Goal: Answer question/provide support: Share knowledge or assist other users

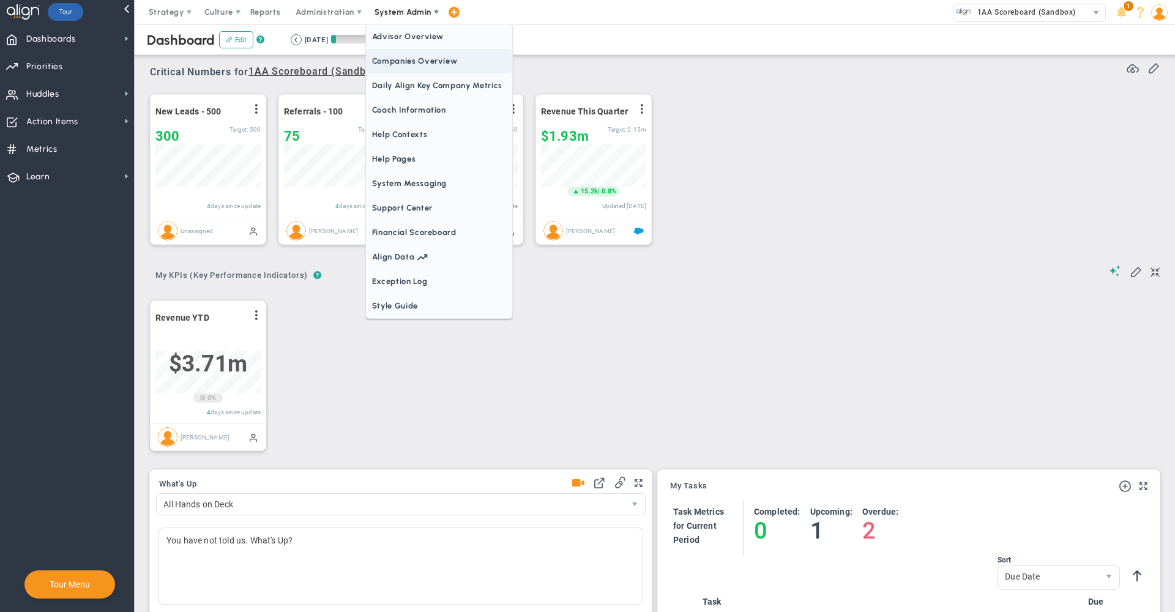
click at [406, 69] on span "Companies Overview" at bounding box center [439, 61] width 146 height 24
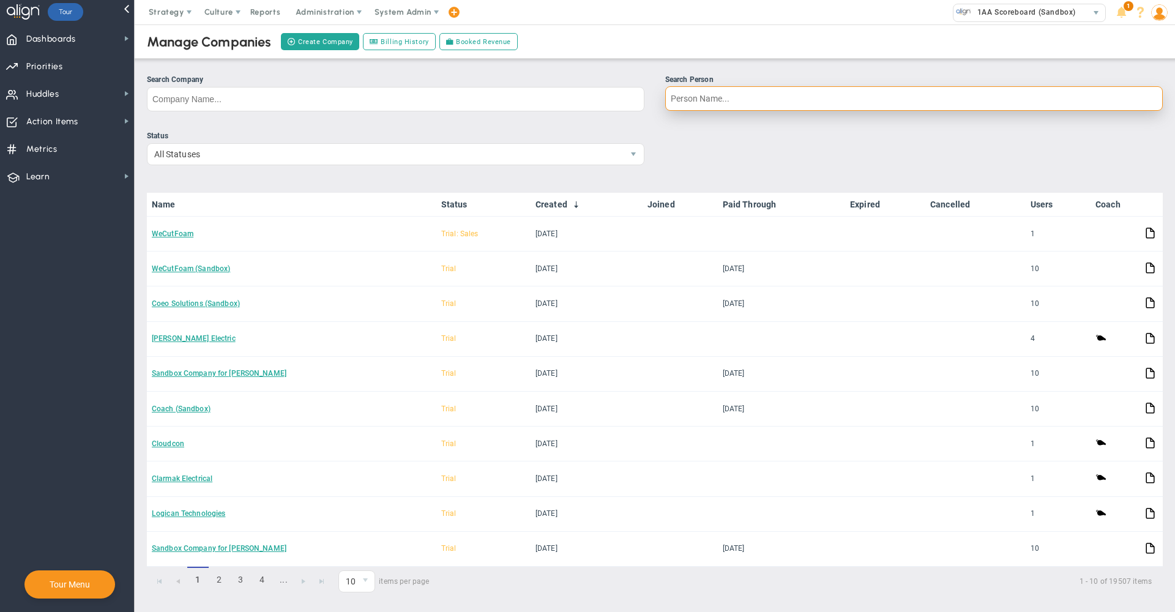
click at [698, 95] on input "Search Person" at bounding box center [914, 98] width 498 height 24
type input "d"
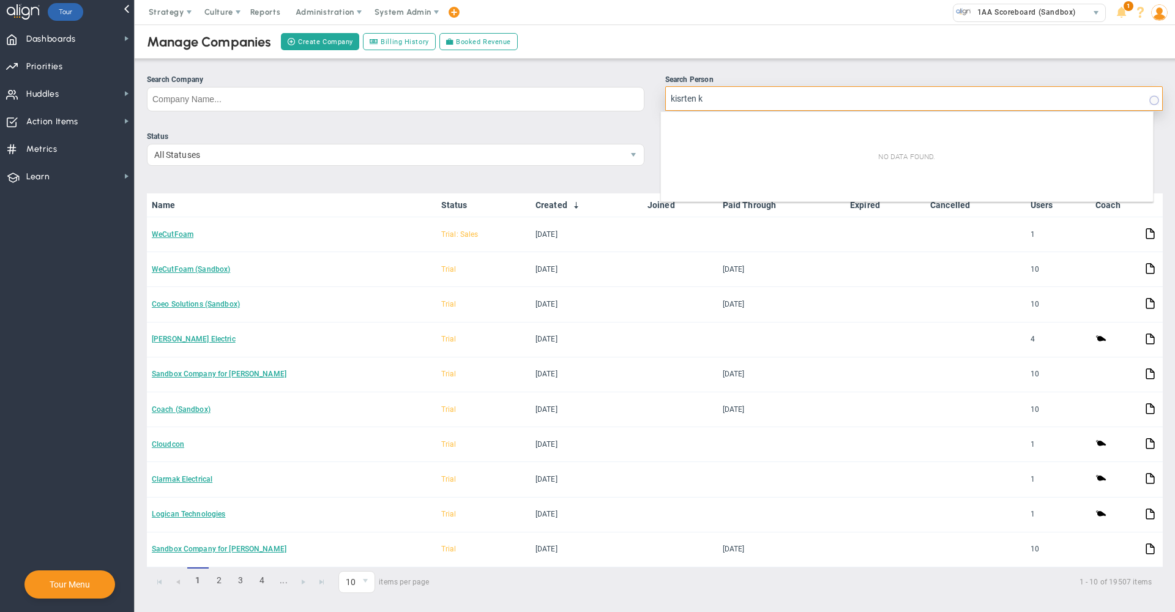
click at [688, 96] on input "kisrten k" at bounding box center [914, 98] width 498 height 24
drag, startPoint x: 688, startPoint y: 96, endPoint x: 730, endPoint y: 102, distance: 42.7
click at [730, 102] on input "[PERSON_NAME]" at bounding box center [914, 98] width 498 height 24
click at [672, 100] on input "[PERSON_NAME]" at bounding box center [914, 98] width 498 height 24
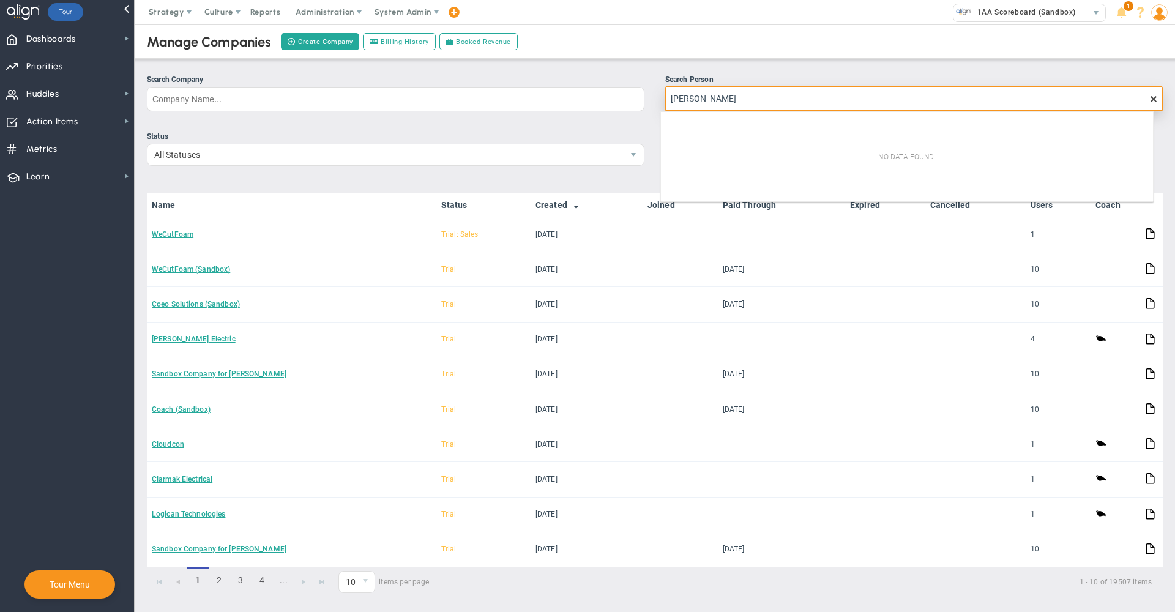
click at [739, 96] on input "[PERSON_NAME]" at bounding box center [914, 98] width 498 height 24
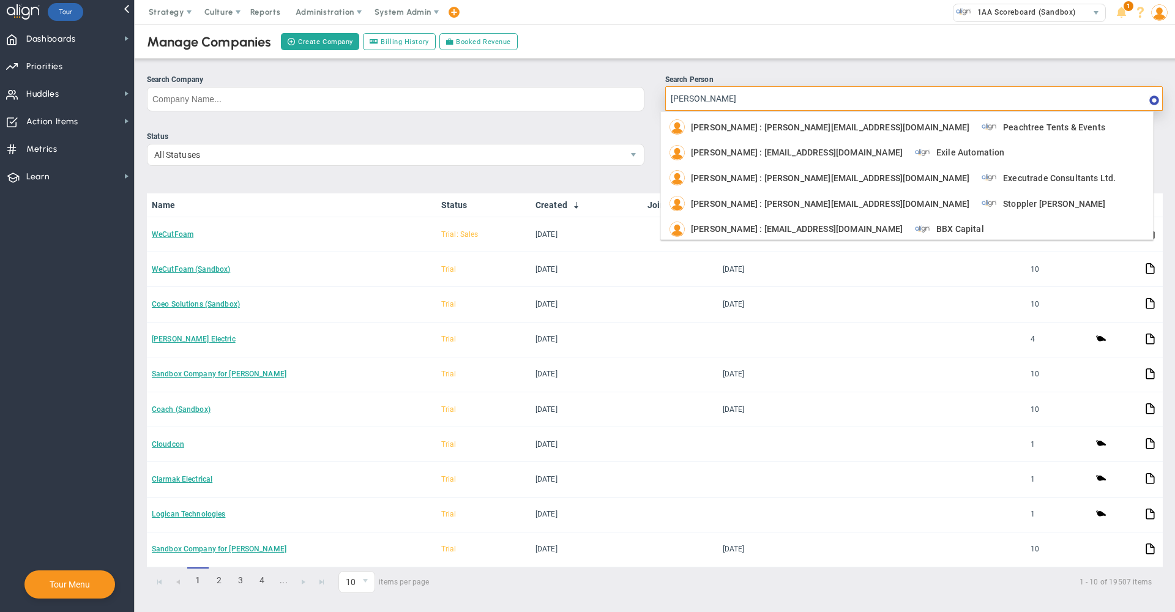
click at [739, 96] on input "[PERSON_NAME]" at bounding box center [914, 98] width 498 height 24
type input "[DEMOGRAPHIC_DATA][PERSON_NAME]"
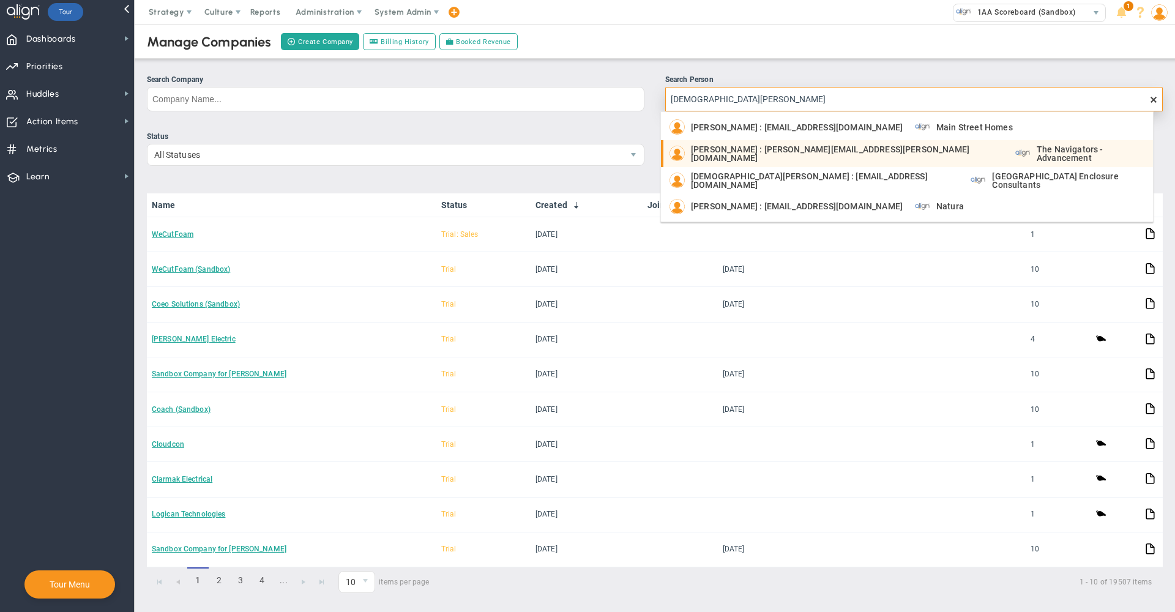
click at [763, 152] on span "[PERSON_NAME] : [PERSON_NAME][EMAIL_ADDRESS][PERSON_NAME][DOMAIN_NAME]" at bounding box center [847, 153] width 312 height 17
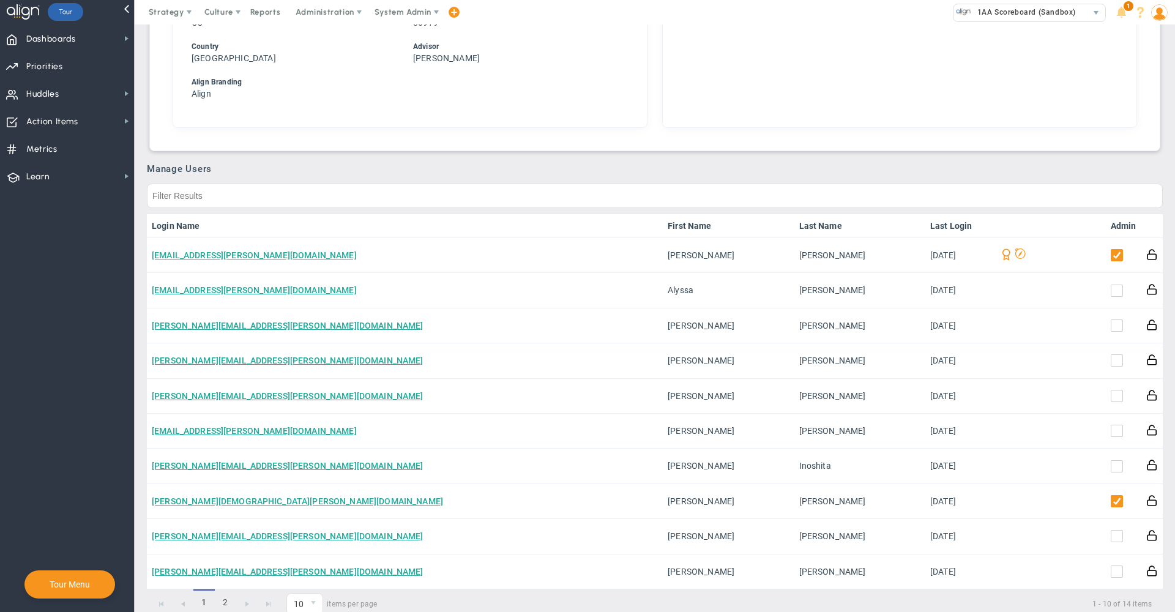
scroll to position [552, 0]
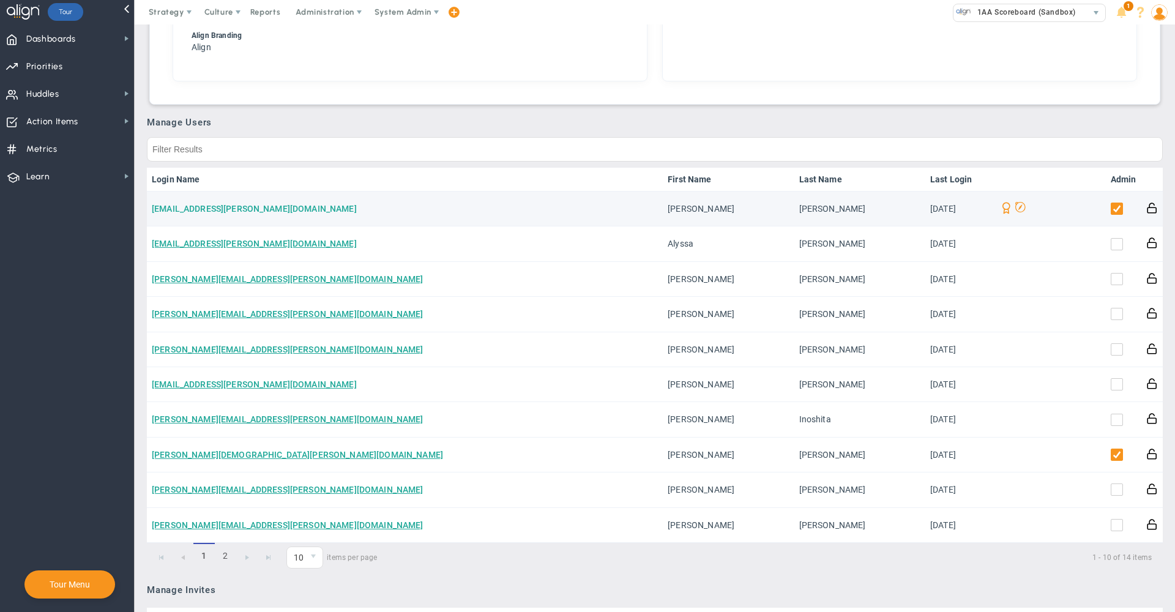
click at [244, 211] on link "[EMAIL_ADDRESS][PERSON_NAME][DOMAIN_NAME]" at bounding box center [254, 209] width 205 height 10
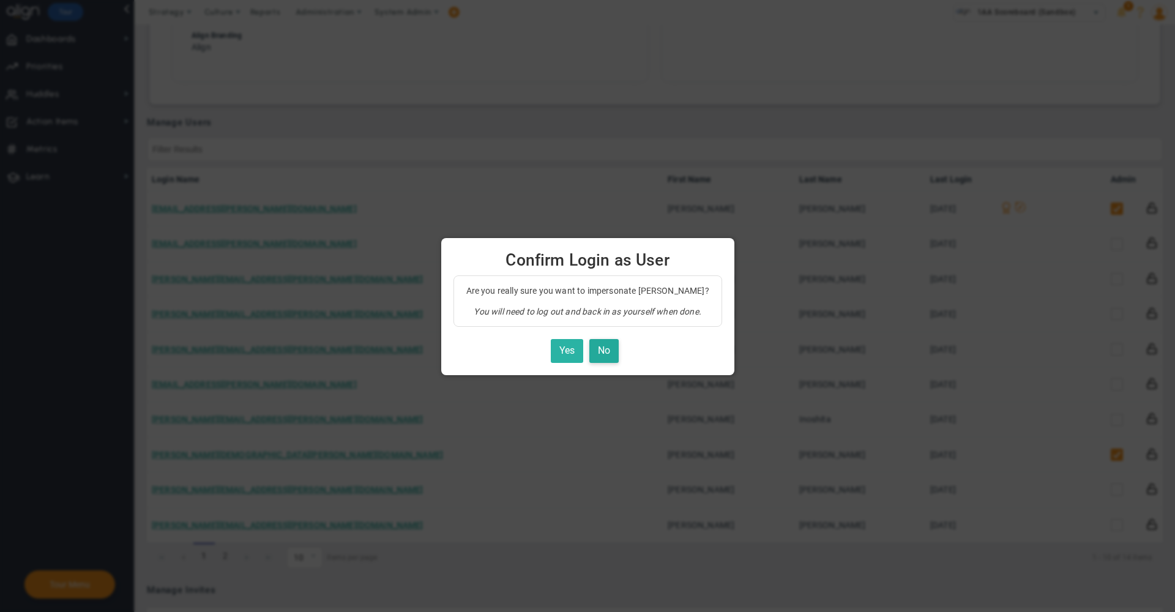
click at [567, 353] on button "Yes" at bounding box center [567, 351] width 32 height 24
